Goal: Transaction & Acquisition: Purchase product/service

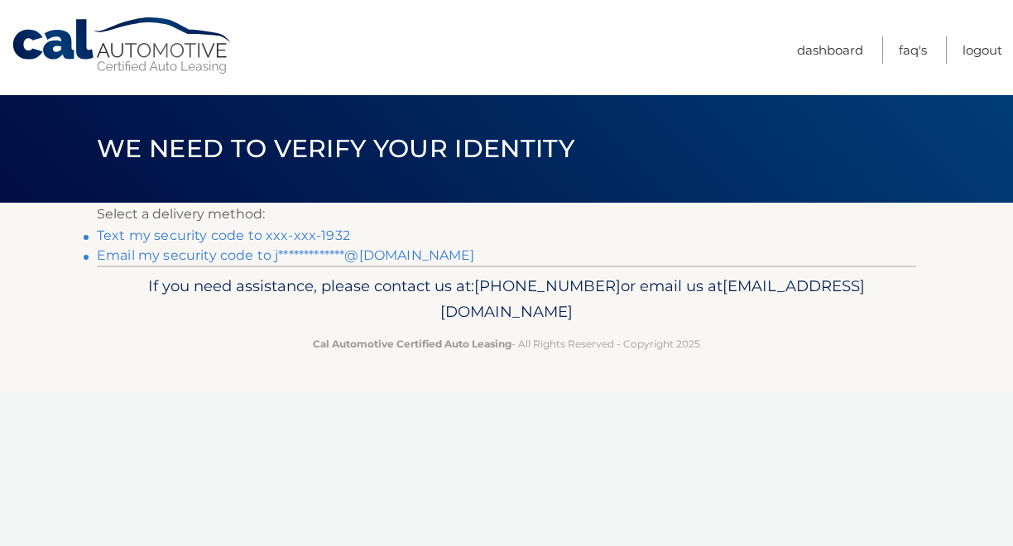
click at [358, 260] on link "**********" at bounding box center [286, 256] width 378 height 16
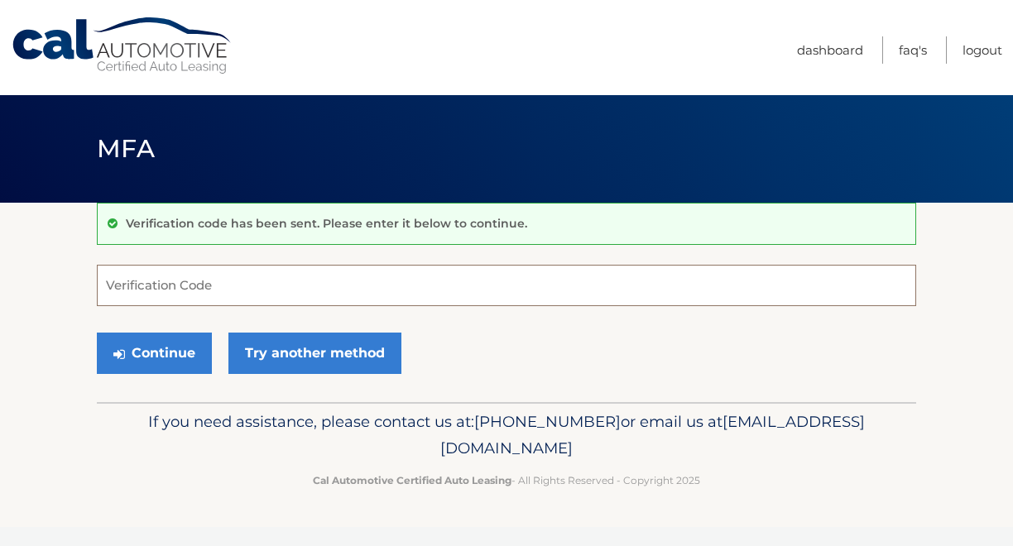
click at [363, 284] on input "Verification Code" at bounding box center [507, 285] width 820 height 41
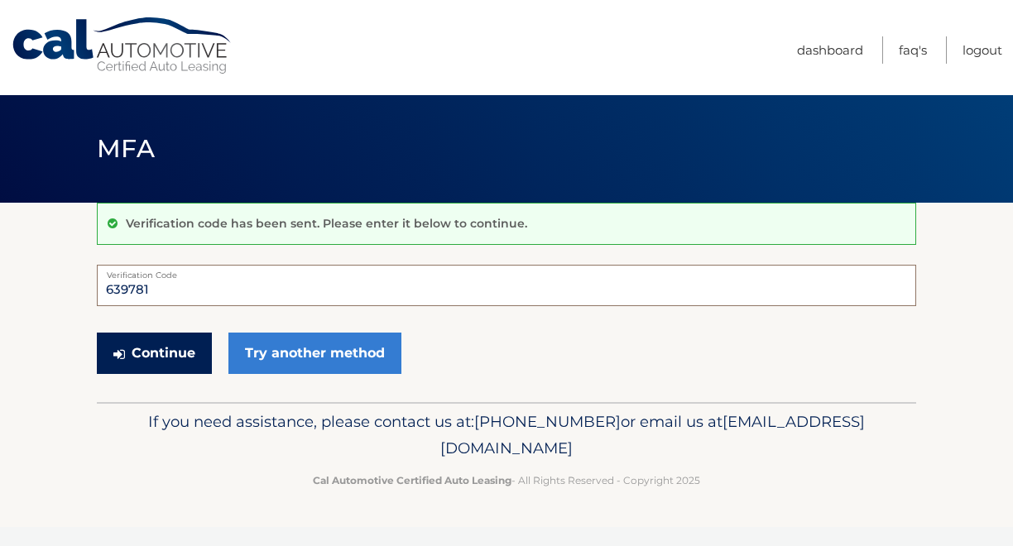
type input "639781"
click at [157, 354] on button "Continue" at bounding box center [154, 353] width 115 height 41
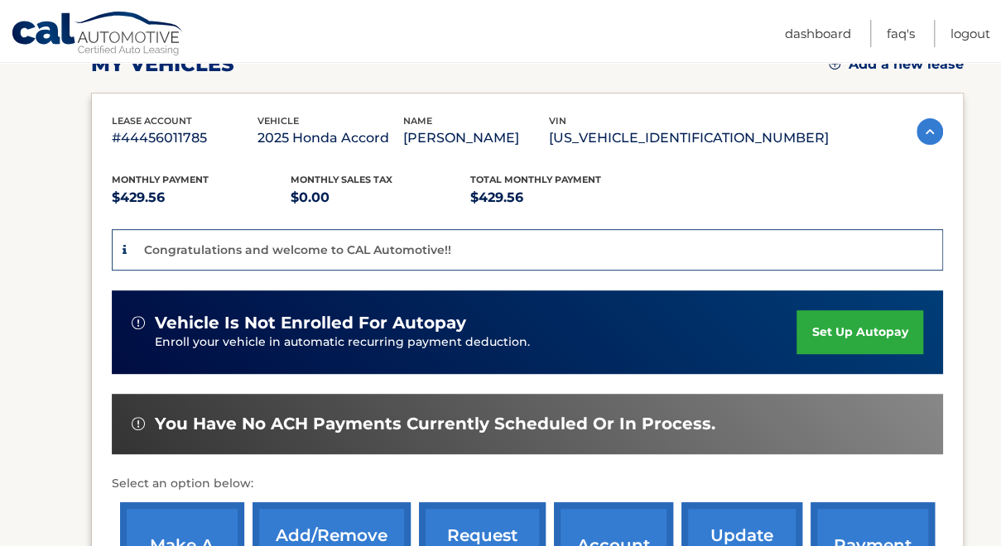
scroll to position [331, 0]
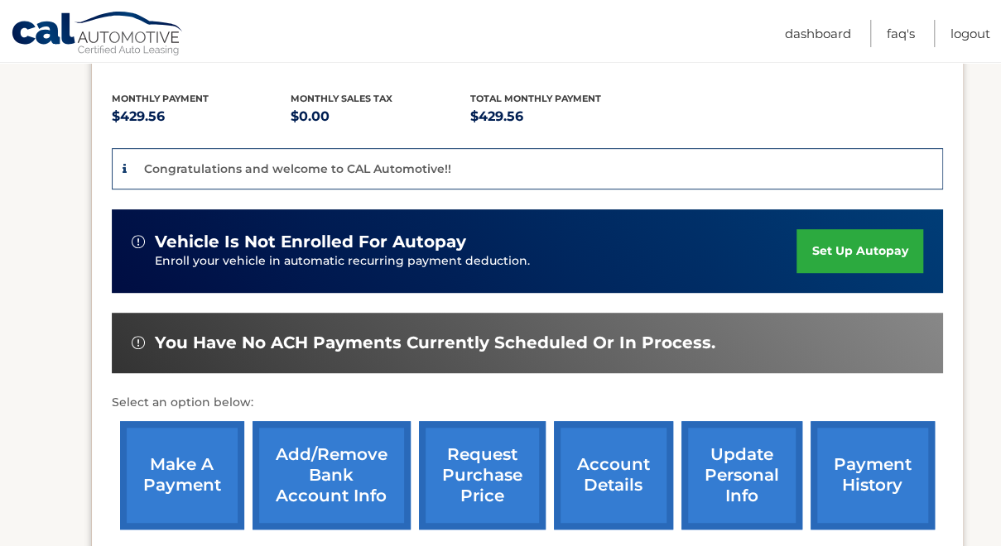
click at [189, 476] on link "make a payment" at bounding box center [182, 475] width 124 height 108
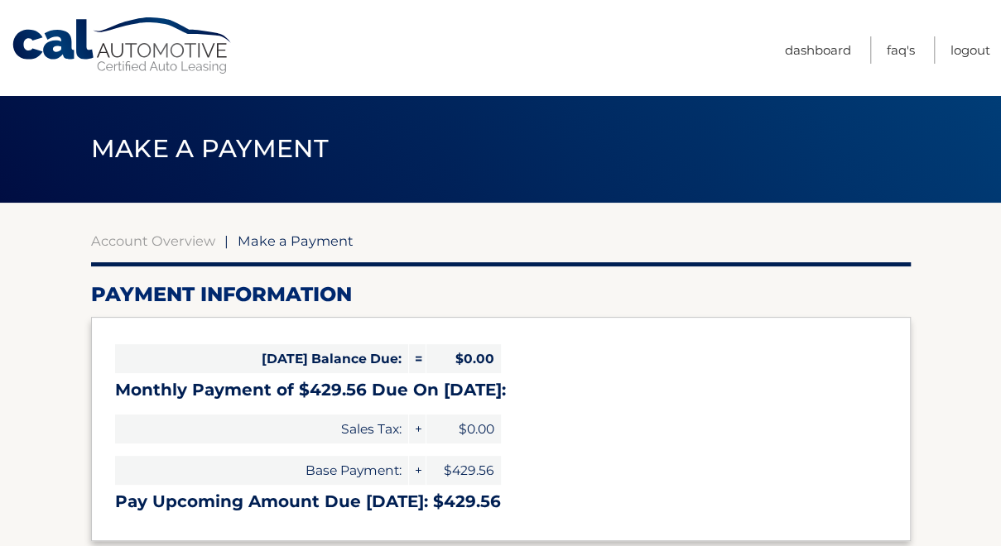
select select "ZmNmZWM0YTItMjkyMy00OWI5LWJlZDItZWMzNjAwMDllMzA3"
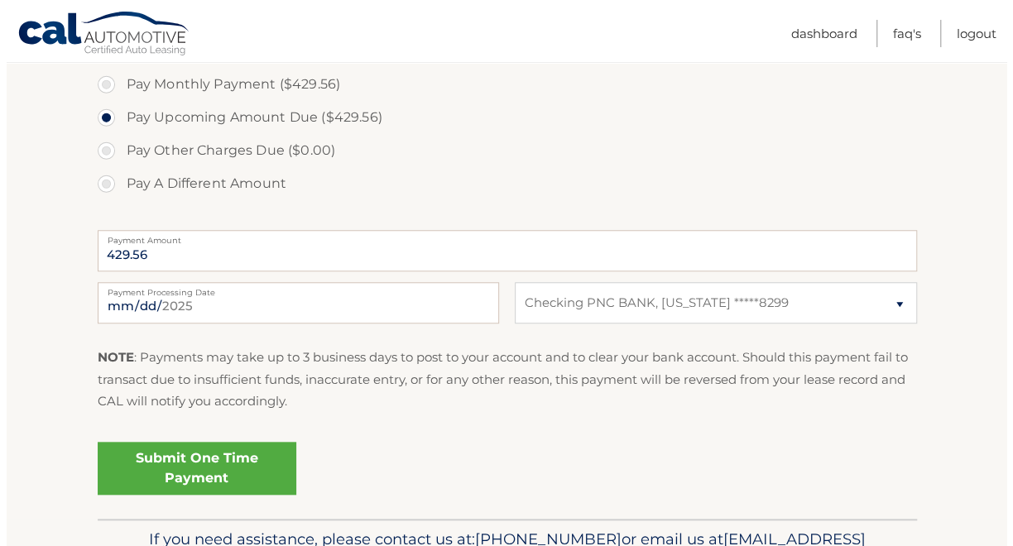
scroll to position [636, 0]
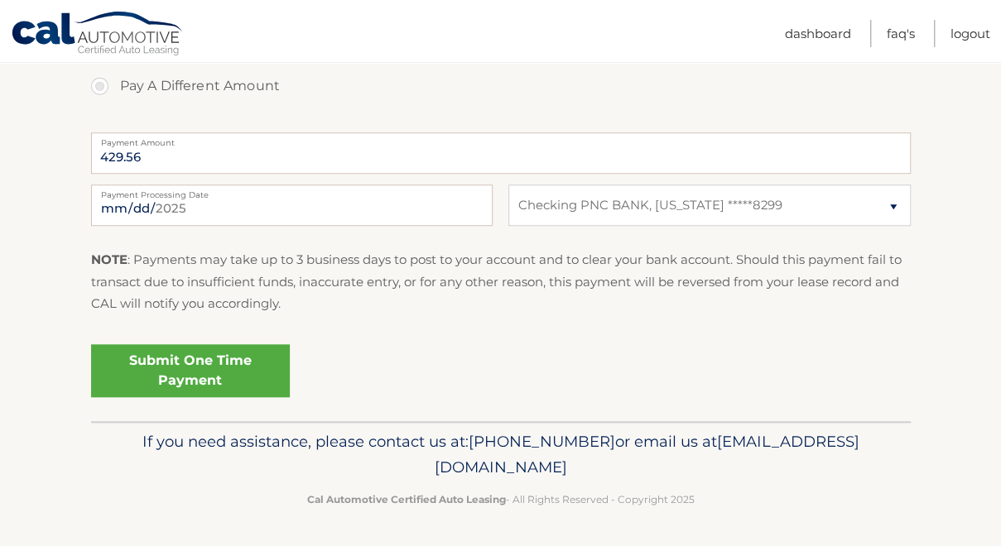
click at [248, 375] on link "Submit One Time Payment" at bounding box center [190, 370] width 199 height 53
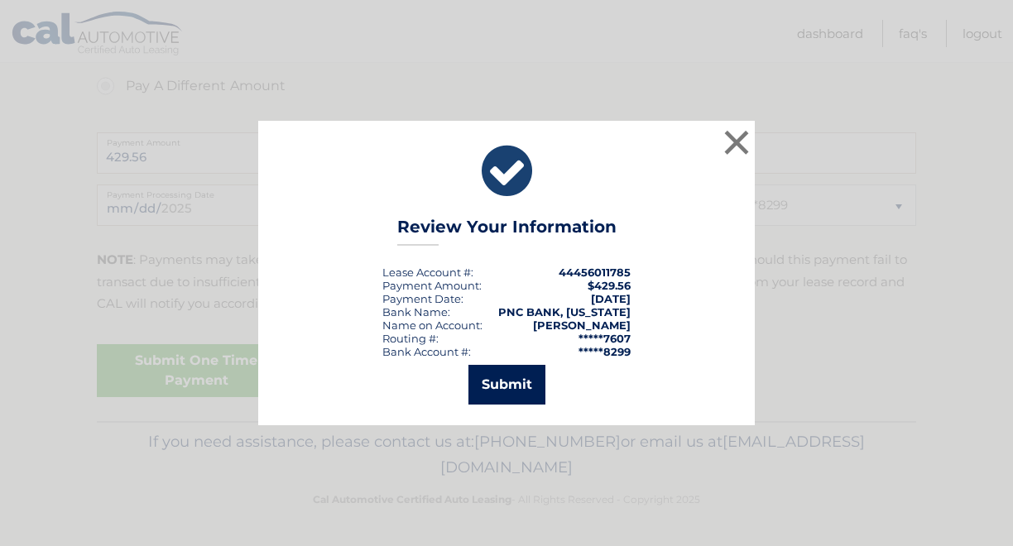
click at [485, 383] on button "Submit" at bounding box center [507, 385] width 77 height 40
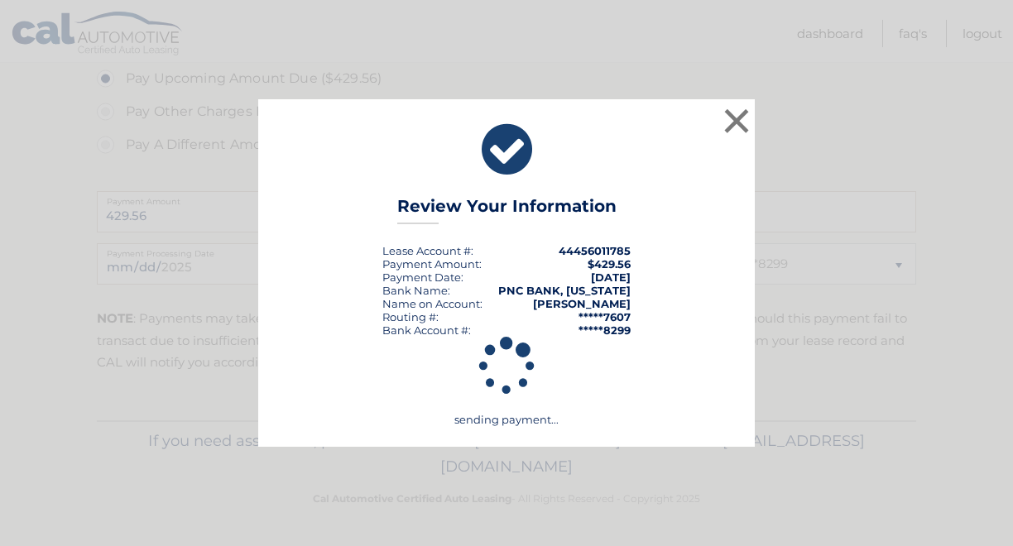
scroll to position [576, 0]
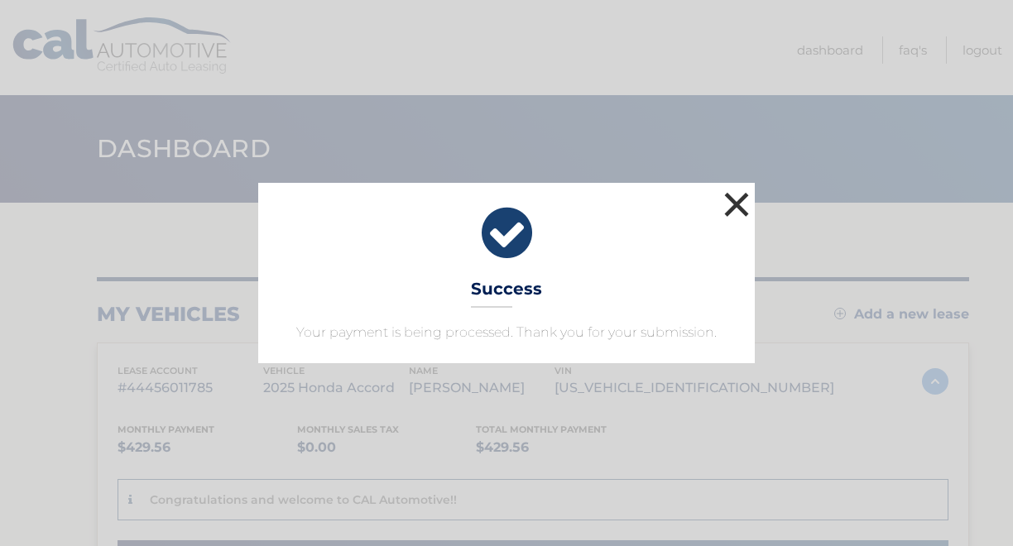
click at [741, 209] on button "×" at bounding box center [736, 204] width 33 height 33
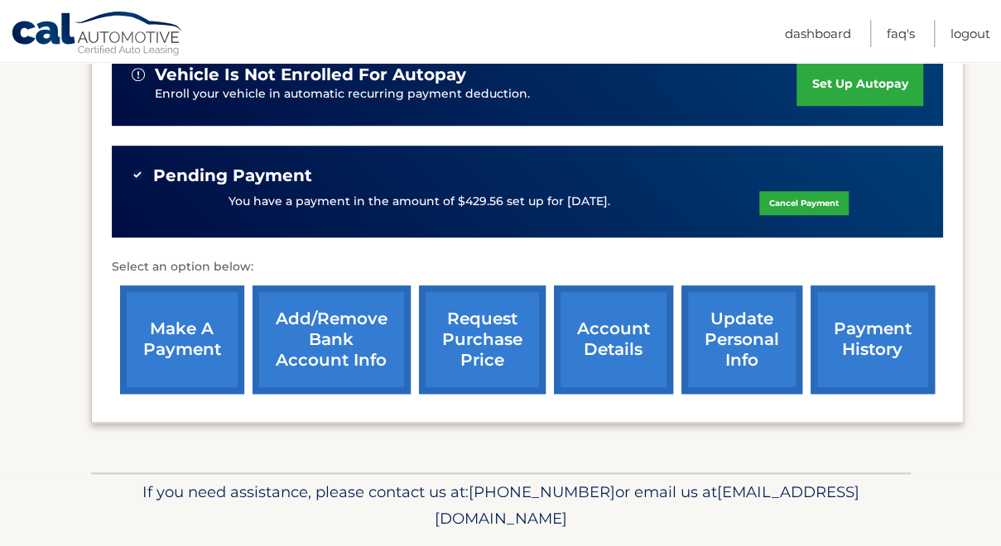
scroll to position [548, 0]
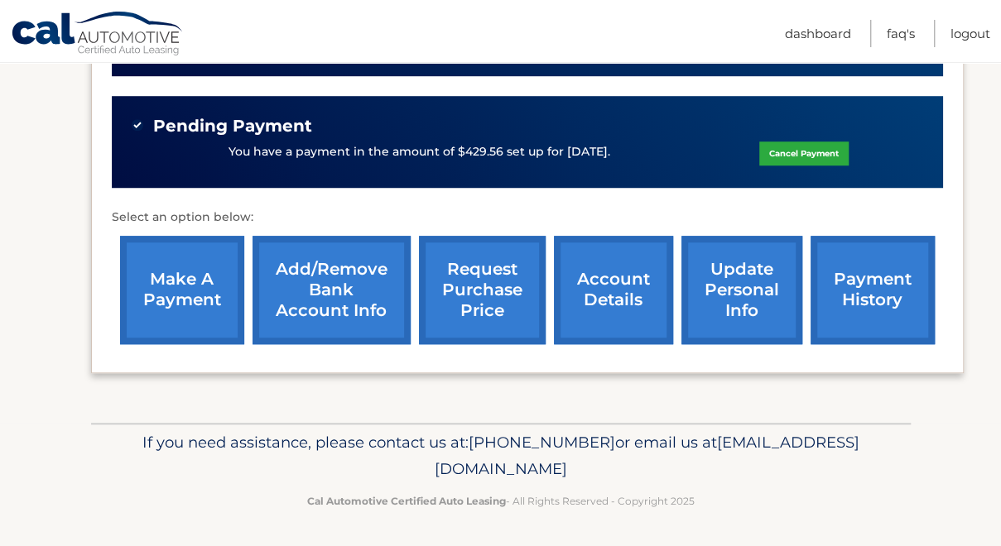
click at [641, 302] on link "account details" at bounding box center [613, 290] width 119 height 108
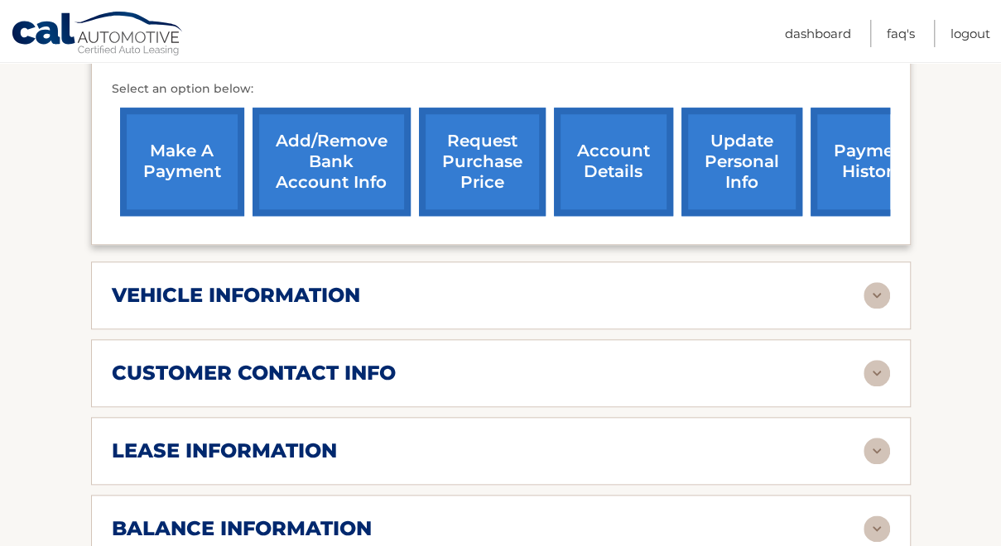
scroll to position [662, 0]
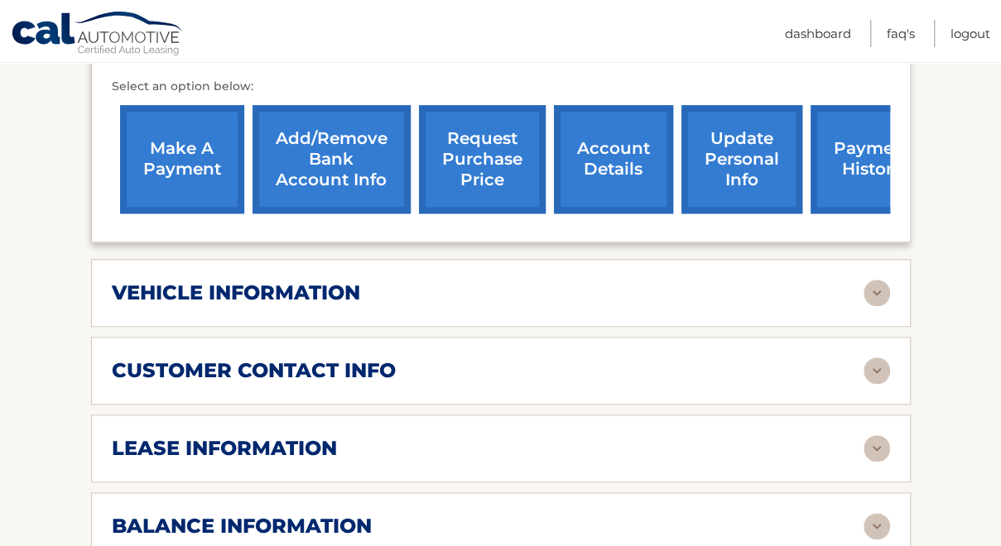
drag, startPoint x: 0, startPoint y: 0, endPoint x: 652, endPoint y: 288, distance: 712.5
click at [641, 302] on div "lease account #44456011785 vehicle 2025 Honda Accord name [PERSON_NAME] vin [US…" at bounding box center [501, 210] width 820 height 1017
click at [877, 280] on img at bounding box center [877, 293] width 26 height 26
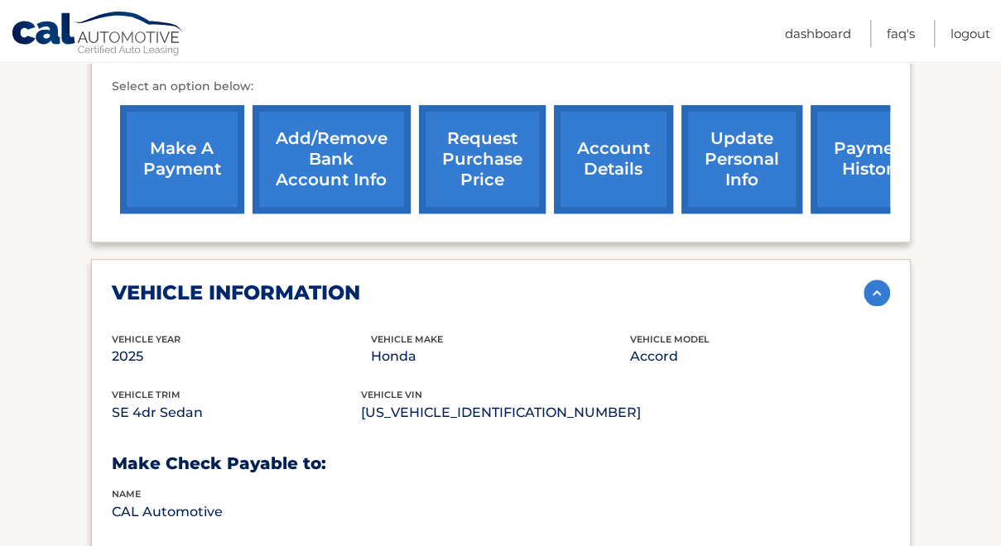
click at [877, 280] on img at bounding box center [877, 293] width 26 height 26
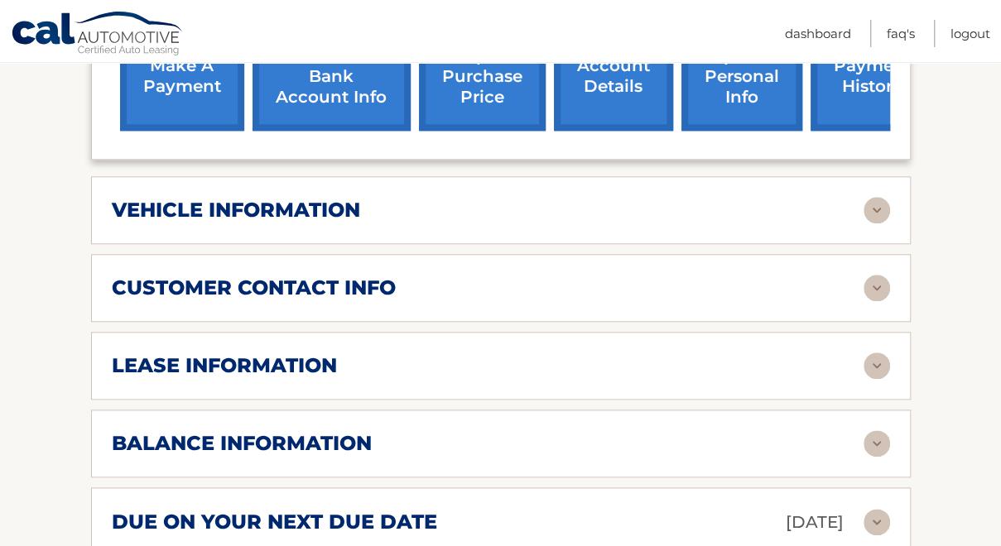
scroll to position [911, 0]
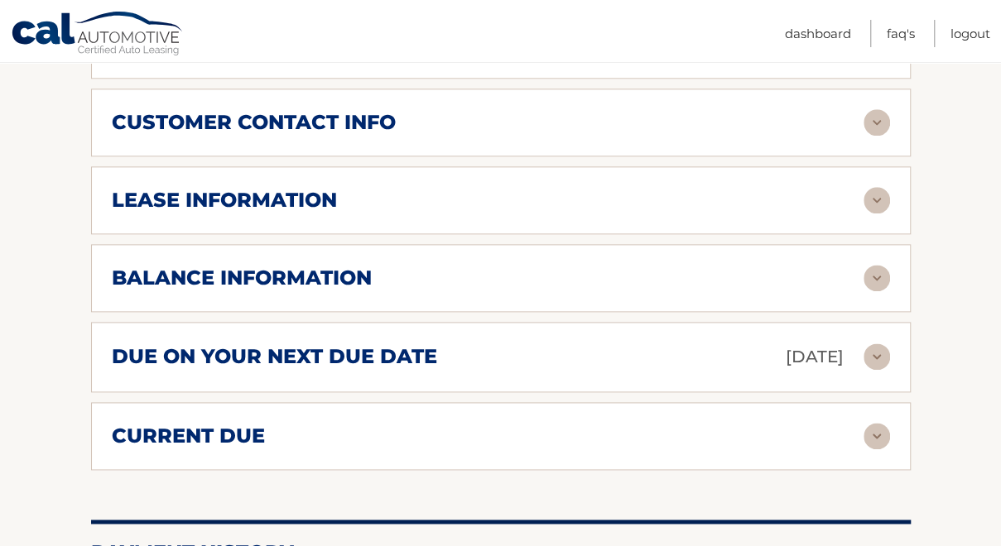
click at [878, 344] on img at bounding box center [877, 357] width 26 height 26
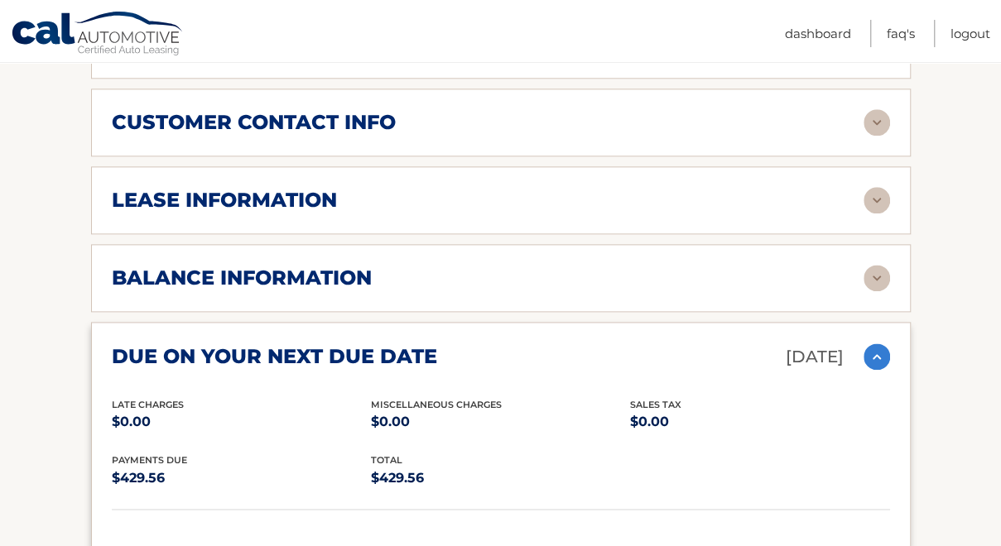
click at [878, 344] on img at bounding box center [877, 357] width 26 height 26
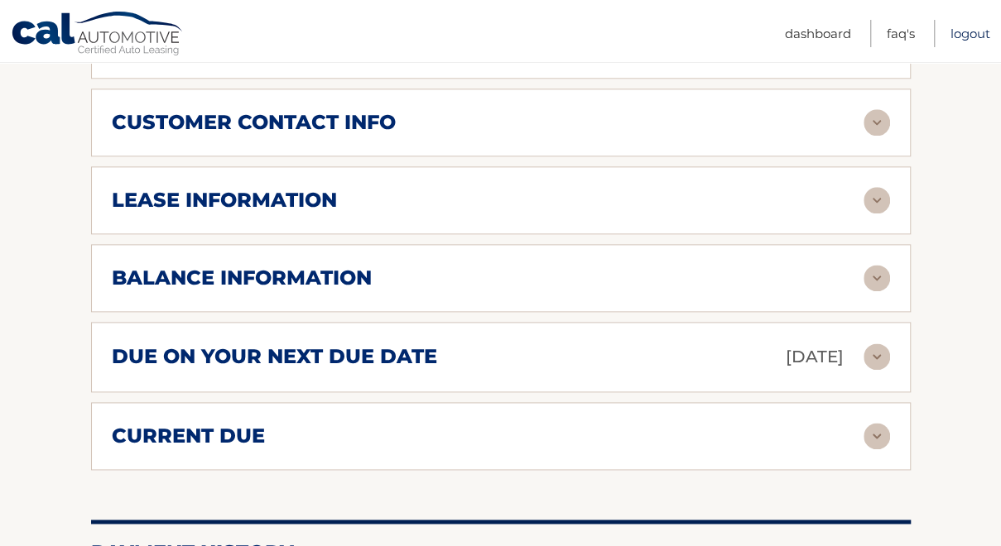
click at [960, 29] on link "Logout" at bounding box center [971, 33] width 40 height 27
